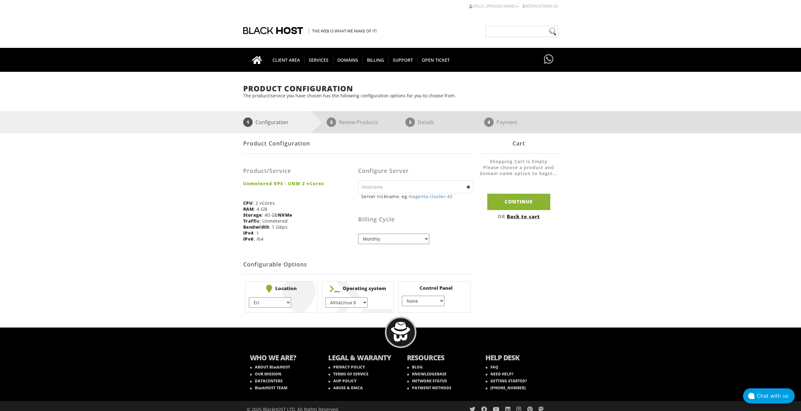
click at [342, 303] on select "AlmaLinux 8 } AlmaLinux 9 } AlmaLinux 10 } Rocky Linux 8 } Rocky Linux 9 } Cent…" at bounding box center [346, 302] width 42 height 10
select select "1148"
click at [325, 297] on select "AlmaLinux 8 } AlmaLinux 9 } AlmaLinux 10 } Rocky Linux 8 } Rocky Linux 9 } Cent…" at bounding box center [346, 302] width 42 height 10
click at [716, 222] on div "Product Configuration The product/service you have chosen has the following con…" at bounding box center [400, 199] width 801 height 230
click at [274, 300] on select "EU } USA } London } Amsterdam } Vienna } Chicago }" at bounding box center [270, 302] width 42 height 10
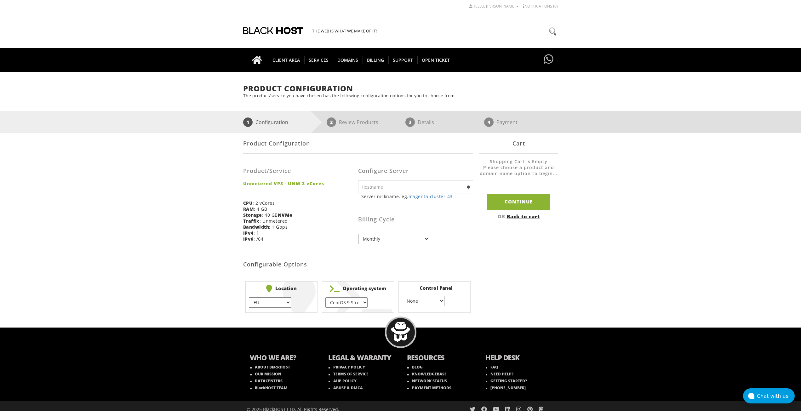
click at [249, 297] on select "EU } USA } London } Amsterdam } Vienna } Chicago }" at bounding box center [270, 302] width 42 height 10
click at [395, 183] on input "text" at bounding box center [415, 186] width 115 height 13
paste input "tcreativeagency"
type input "tcreativeagency"
click at [557, 233] on div "Product Configuration Product/Service Unmetered VPS - UNM 2 vCores CPU : 2 vCor…" at bounding box center [400, 224] width 315 height 182
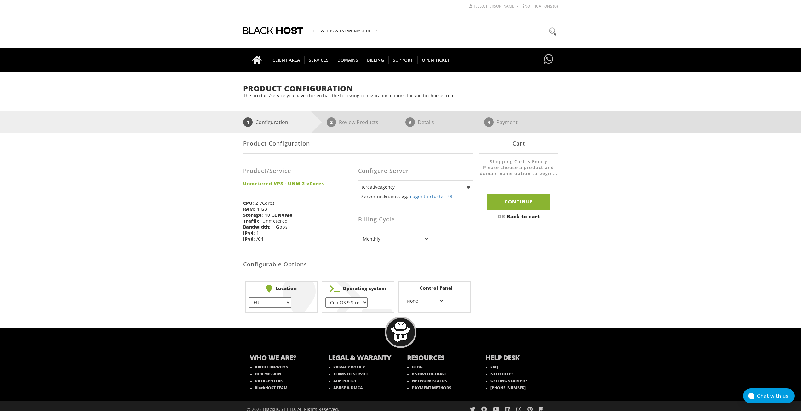
click at [421, 182] on input "tcreativeagency" at bounding box center [415, 186] width 115 height 13
click at [375, 188] on input "text" at bounding box center [415, 186] width 115 height 13
paste input "tcreativeagency"
type input "tcreativeagency"
click at [523, 203] on input "Continue" at bounding box center [518, 202] width 63 height 16
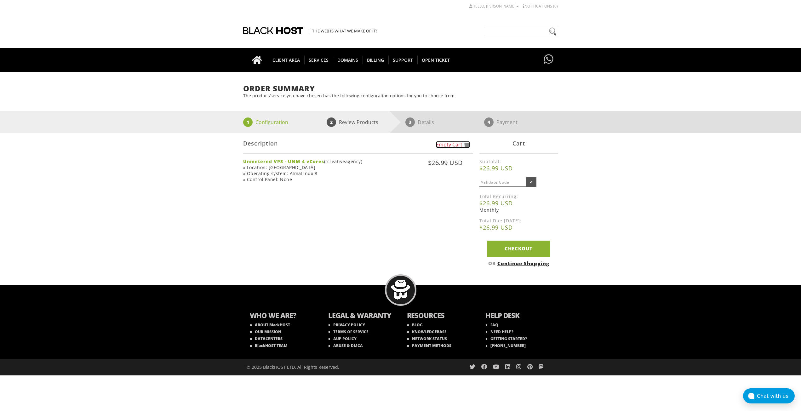
click at [468, 144] on span at bounding box center [467, 144] width 6 height 7
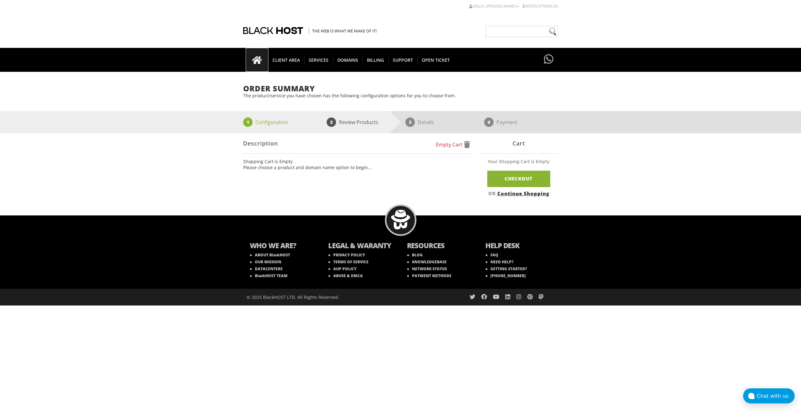
click at [260, 59] on icon at bounding box center [257, 60] width 23 height 9
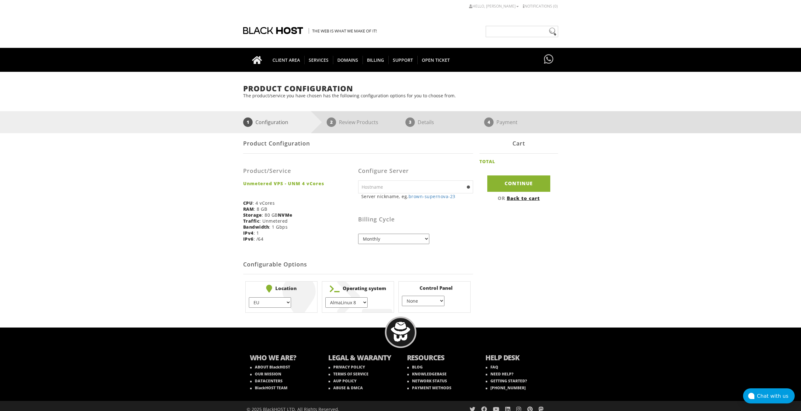
click at [388, 187] on input "text" at bounding box center [415, 186] width 115 height 13
paste input "tcreativeagency"
type input "tcreativeagency"
click at [334, 310] on li "Operating system AlmaLinux 8 } AlmaLinux 9 } AlmaLinux 10 } Rocky Linux 8 } Roc…" at bounding box center [358, 296] width 72 height 31
click at [344, 300] on select "AlmaLinux 8 } AlmaLinux 9 } AlmaLinux 10 } Rocky Linux 8 } Rocky Linux 9 } Cent…" at bounding box center [346, 302] width 42 height 10
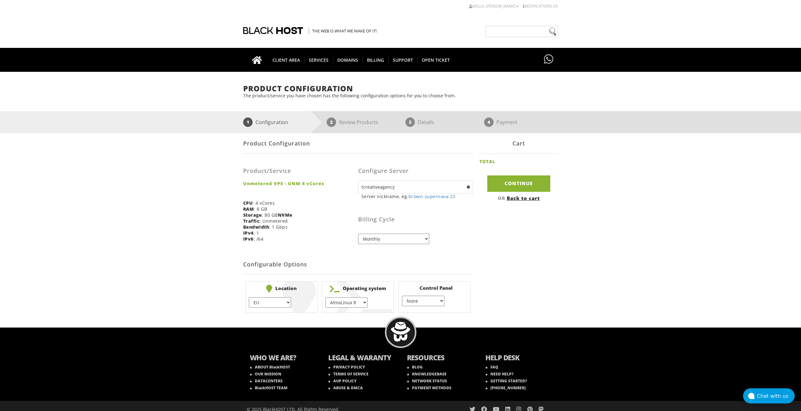
select select "1148"
click at [325, 297] on select "AlmaLinux 8 } AlmaLinux 9 } AlmaLinux 10 } Rocky Linux 8 } Rocky Linux 9 } Cent…" at bounding box center [346, 302] width 42 height 10
click at [702, 184] on div "Product Configuration The product/service you have chosen has the following con…" at bounding box center [400, 199] width 801 height 230
click at [521, 185] on input "Continue" at bounding box center [518, 183] width 63 height 16
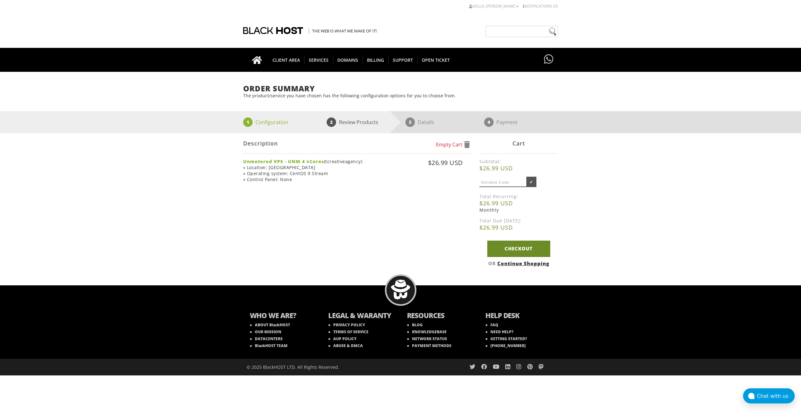
click at [525, 251] on link "Checkout" at bounding box center [518, 249] width 63 height 16
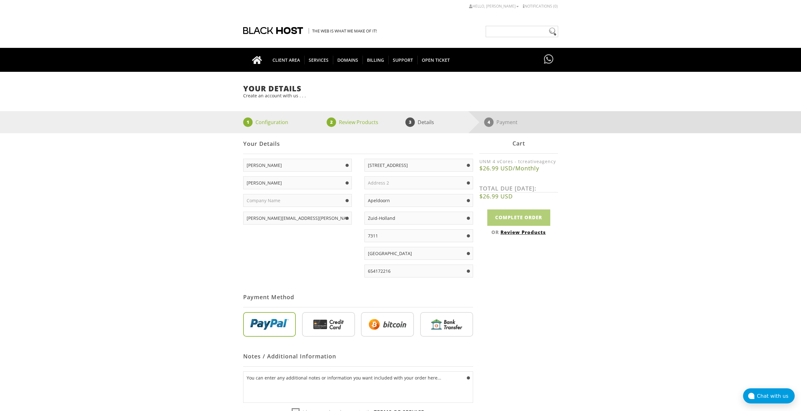
type input "[PERSON_NAME][EMAIL_ADDRESS][PERSON_NAME][DOMAIN_NAME]"
click at [367, 329] on input "radio" at bounding box center [387, 325] width 53 height 25
radio input "true"
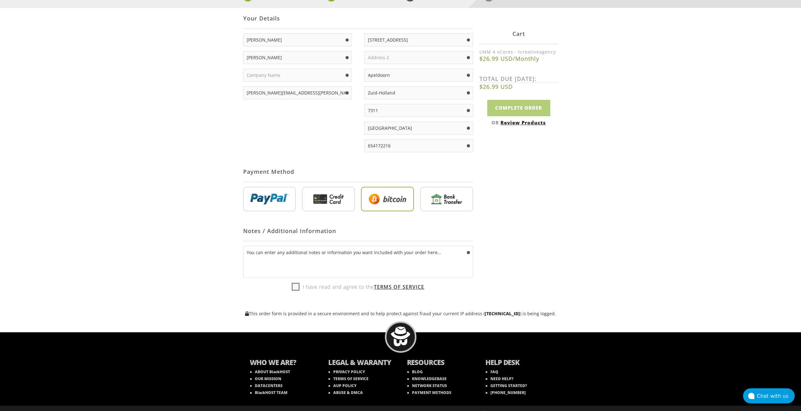
scroll to position [126, 0]
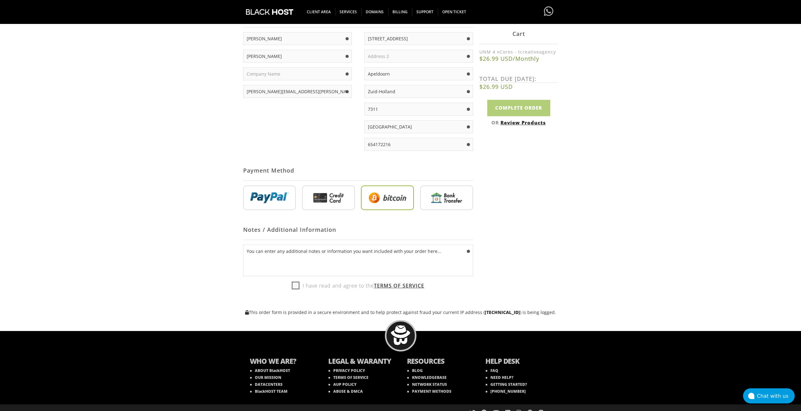
click at [288, 284] on label "I have read and agree to the Terms of Service" at bounding box center [358, 286] width 230 height 11
checkbox input "true"
click at [525, 113] on input "Complete Order" at bounding box center [518, 108] width 63 height 16
type input "Please Wait..."
